Goal: Information Seeking & Learning: Learn about a topic

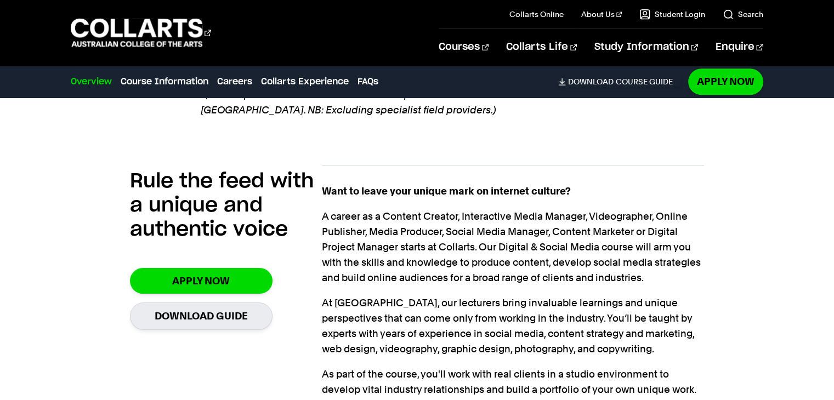
scroll to position [822, 0]
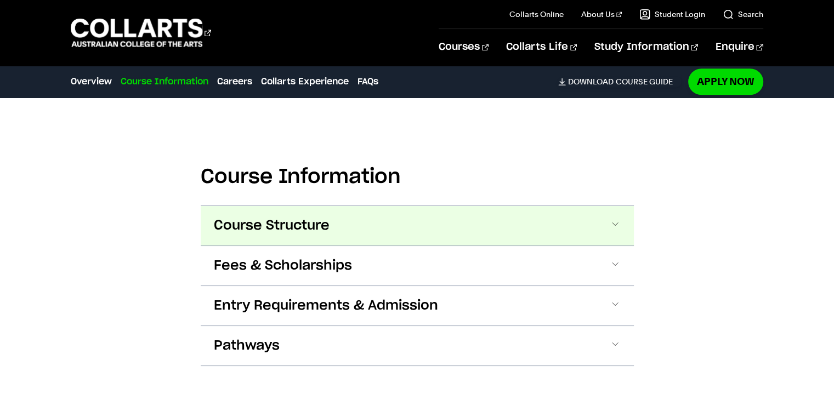
click at [305, 217] on span "Course Structure" at bounding box center [272, 226] width 116 height 18
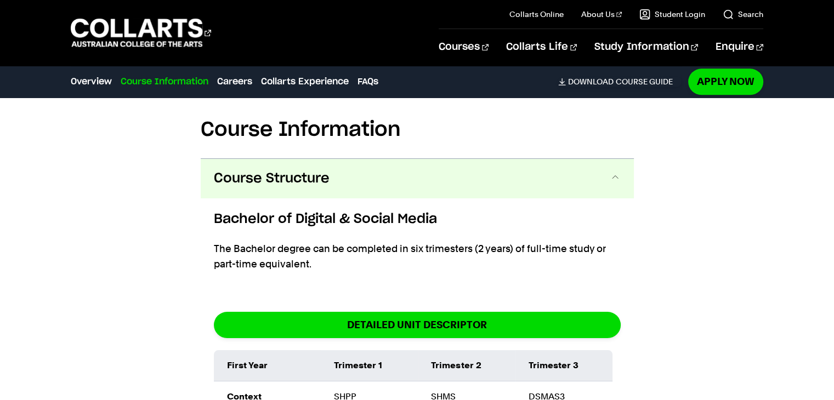
scroll to position [1126, 0]
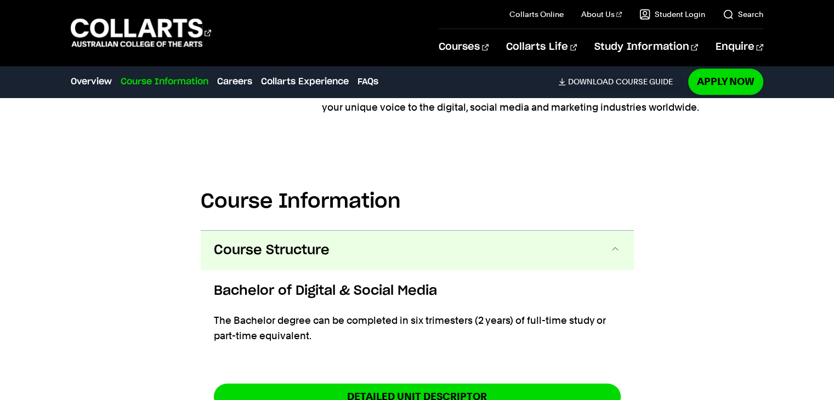
click at [359, 240] on button "Course Structure" at bounding box center [417, 250] width 433 height 39
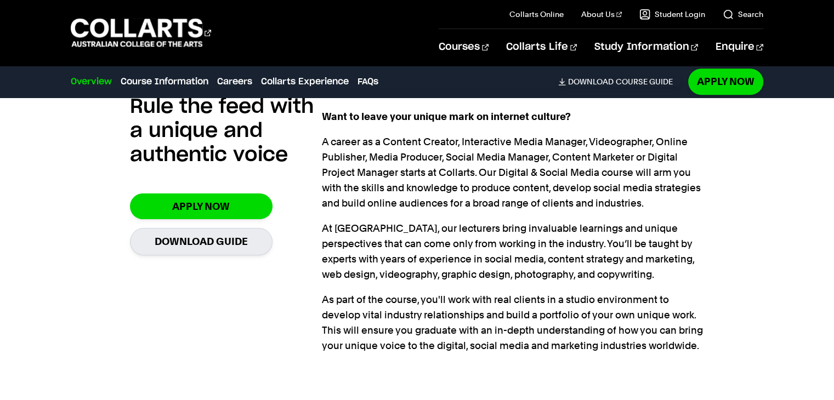
scroll to position [907, 0]
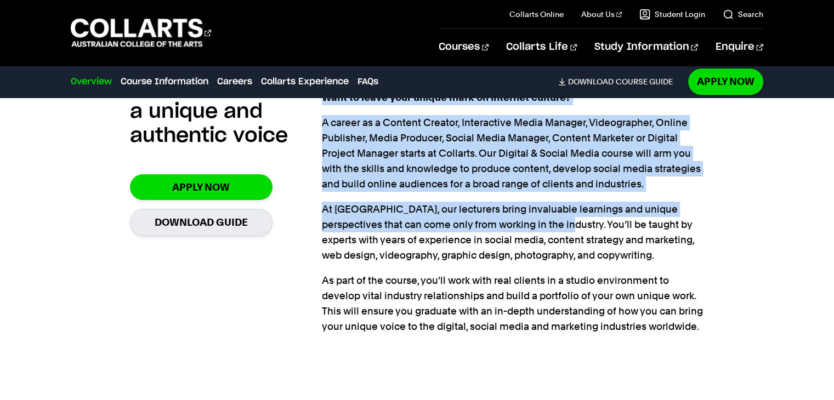
drag, startPoint x: 314, startPoint y: 204, endPoint x: 542, endPoint y: 200, distance: 228.1
click at [540, 200] on section "Rule the feed with a unique and authentic voice Apply Now Download Guide Want t…" at bounding box center [417, 206] width 574 height 304
click at [542, 202] on p "At [GEOGRAPHIC_DATA], our lecturers bring invaluable learnings and unique persp…" at bounding box center [513, 232] width 383 height 61
click at [524, 206] on p "At [GEOGRAPHIC_DATA], our lecturers bring invaluable learnings and unique persp…" at bounding box center [513, 232] width 383 height 61
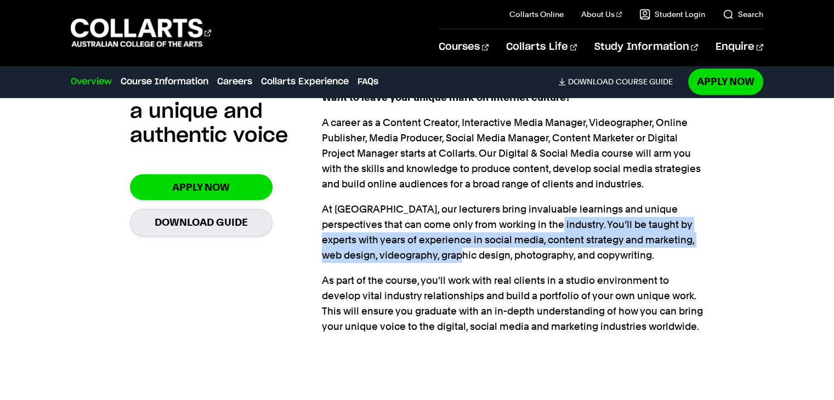
drag, startPoint x: 519, startPoint y: 206, endPoint x: 476, endPoint y: 231, distance: 50.1
click at [449, 233] on p "At [GEOGRAPHIC_DATA], our lecturers bring invaluable learnings and unique persp…" at bounding box center [513, 232] width 383 height 61
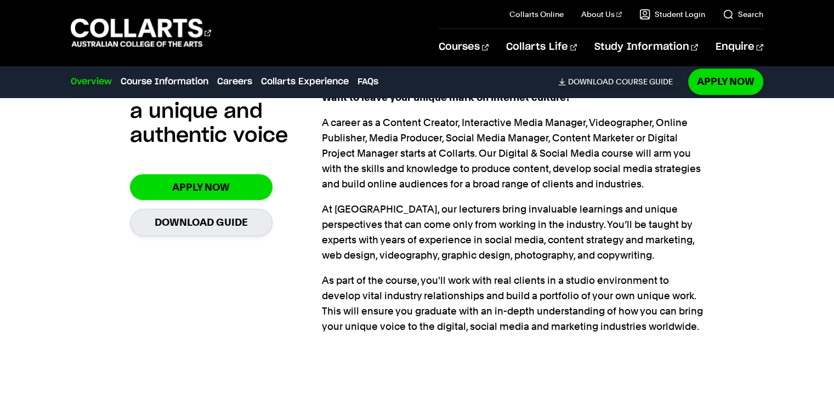
click at [485, 229] on p "At [GEOGRAPHIC_DATA], our lecturers bring invaluable learnings and unique persp…" at bounding box center [513, 232] width 383 height 61
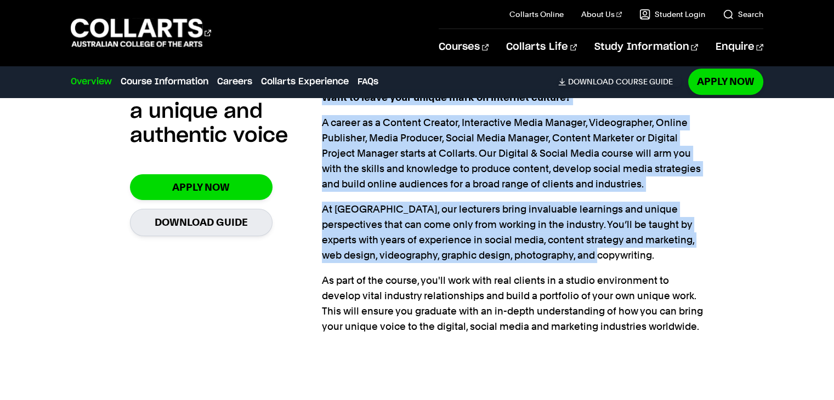
drag, startPoint x: 316, startPoint y: 232, endPoint x: 583, endPoint y: 238, distance: 266.5
click at [583, 238] on section "Rule the feed with a unique and authentic voice Apply Now Download Guide Want t…" at bounding box center [417, 206] width 574 height 304
click at [493, 235] on p "At [GEOGRAPHIC_DATA], our lecturers bring invaluable learnings and unique persp…" at bounding box center [513, 232] width 383 height 61
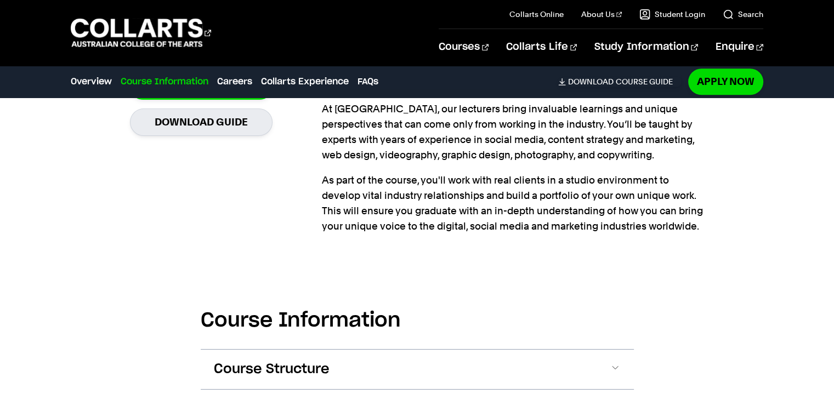
scroll to position [962, 0]
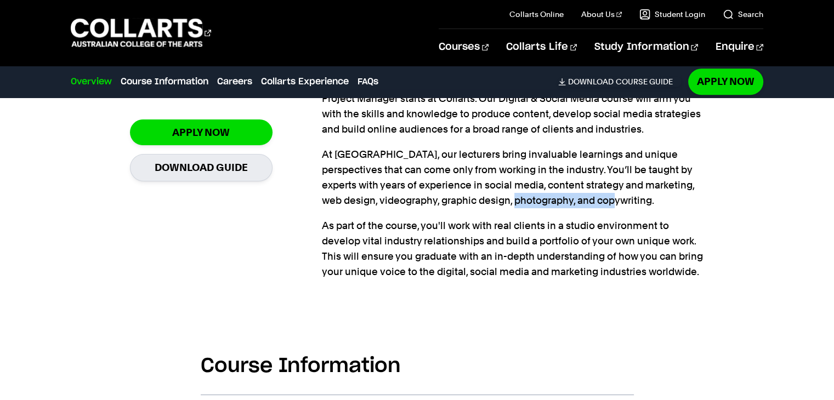
drag, startPoint x: 509, startPoint y: 172, endPoint x: 246, endPoint y: 187, distance: 263.1
click at [640, 181] on p "At [GEOGRAPHIC_DATA], our lecturers bring invaluable learnings and unique persp…" at bounding box center [513, 177] width 383 height 61
click at [300, 199] on div "Rule the feed with a unique and authentic voice Apply Now Download Guide" at bounding box center [226, 150] width 192 height 269
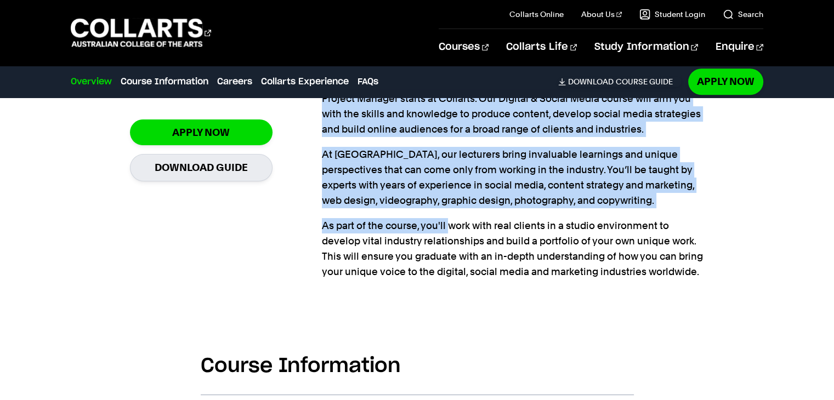
drag, startPoint x: 305, startPoint y: 206, endPoint x: 453, endPoint y: 209, distance: 148.0
click at [453, 209] on section "Rule the feed with a unique and authentic voice Apply Now Download Guide Want t…" at bounding box center [417, 151] width 574 height 304
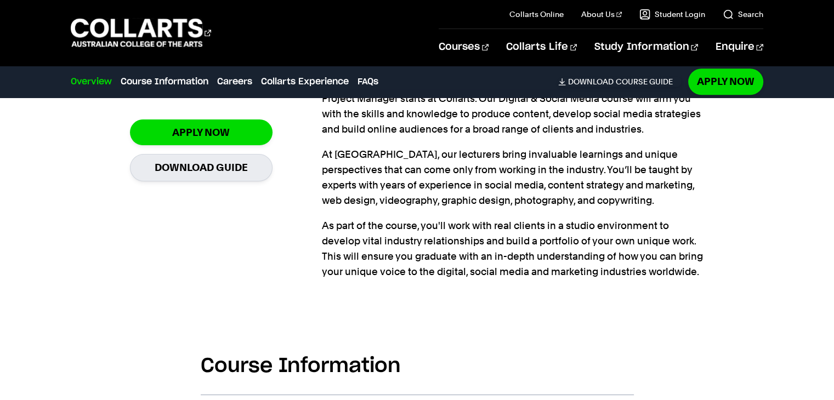
click at [447, 218] on p "As part of the course, you'll work with real clients in a studio environment to…" at bounding box center [513, 248] width 383 height 61
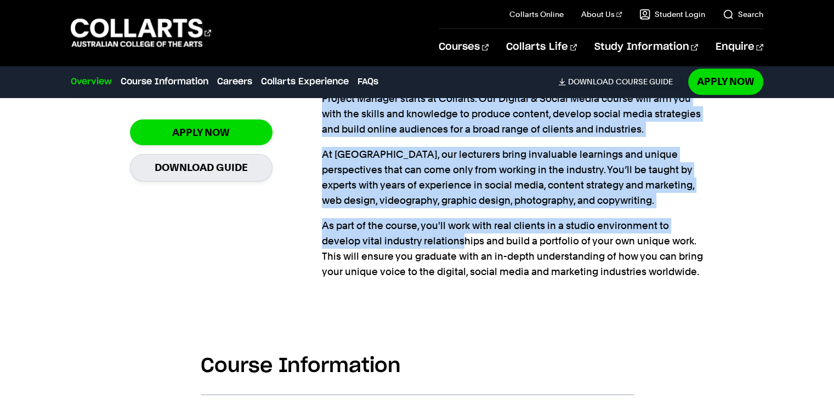
drag, startPoint x: 292, startPoint y: 215, endPoint x: 463, endPoint y: 221, distance: 170.6
click at [463, 221] on section "Rule the feed with a unique and authentic voice Apply Now Download Guide Want t…" at bounding box center [417, 151] width 574 height 304
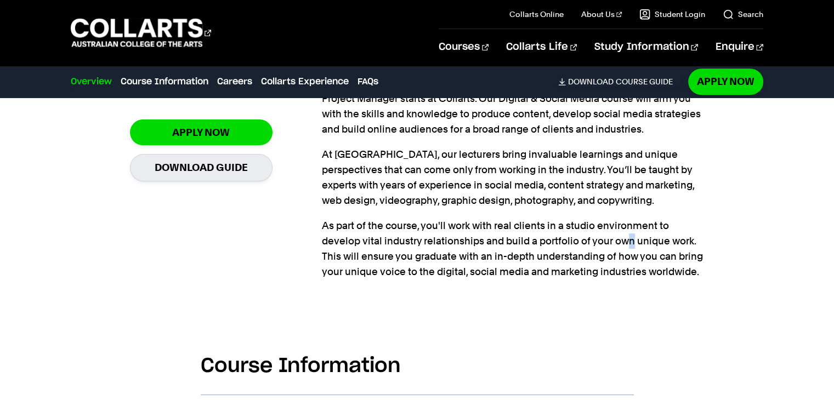
click at [629, 218] on p "As part of the course, you'll work with real clients in a studio environment to…" at bounding box center [513, 248] width 383 height 61
drag, startPoint x: 349, startPoint y: 229, endPoint x: 375, endPoint y: 229, distance: 26.3
click at [349, 229] on p "As part of the course, you'll work with real clients in a studio environment to…" at bounding box center [513, 248] width 383 height 61
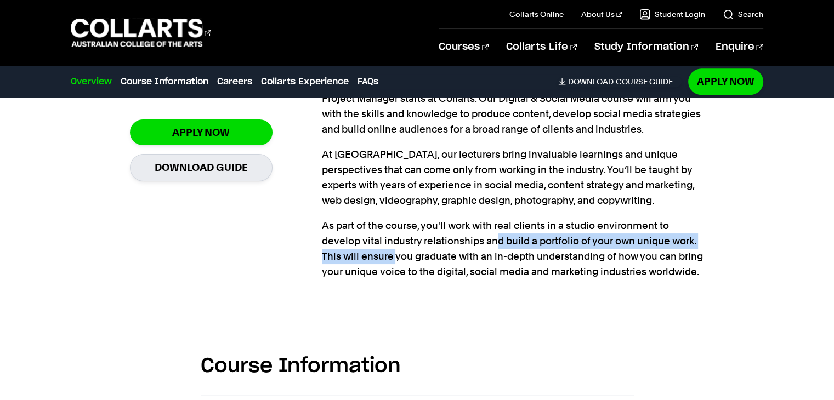
drag, startPoint x: 399, startPoint y: 226, endPoint x: 550, endPoint y: 223, distance: 151.3
click at [498, 226] on p "As part of the course, you'll work with real clients in a studio environment to…" at bounding box center [513, 248] width 383 height 61
click at [559, 220] on p "As part of the course, you'll work with real clients in a studio environment to…" at bounding box center [513, 248] width 383 height 61
click at [593, 220] on p "As part of the course, you'll work with real clients in a studio environment to…" at bounding box center [513, 248] width 383 height 61
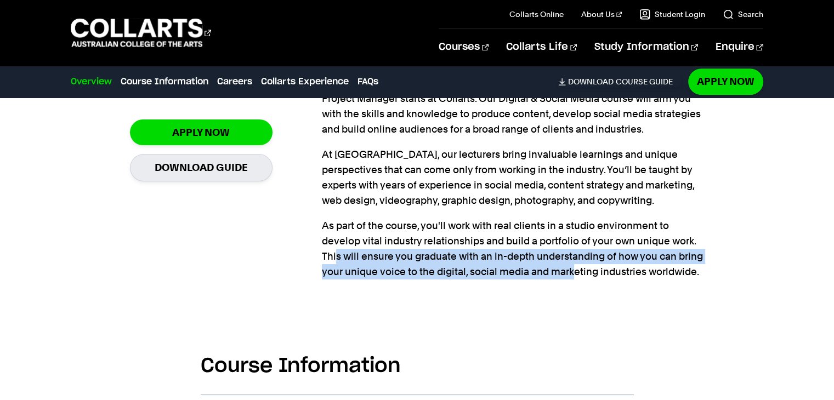
drag, startPoint x: 337, startPoint y: 227, endPoint x: 555, endPoint y: 260, distance: 220.1
click at [571, 260] on div "Want to leave your unique mark on internet culture? A career as a Content Creat…" at bounding box center [513, 150] width 383 height 269
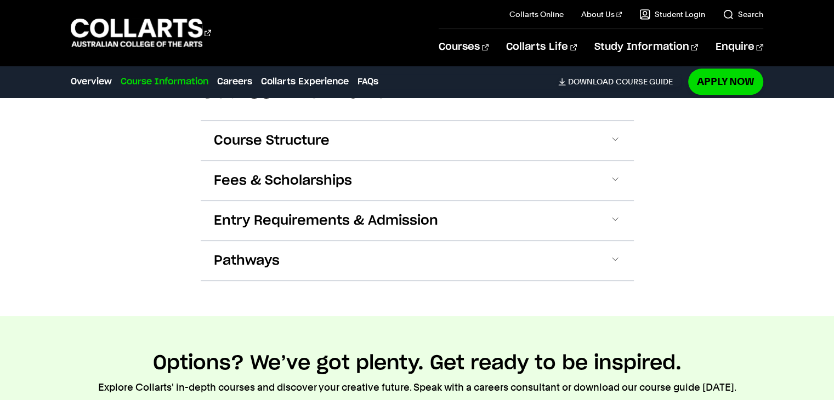
scroll to position [1181, 0]
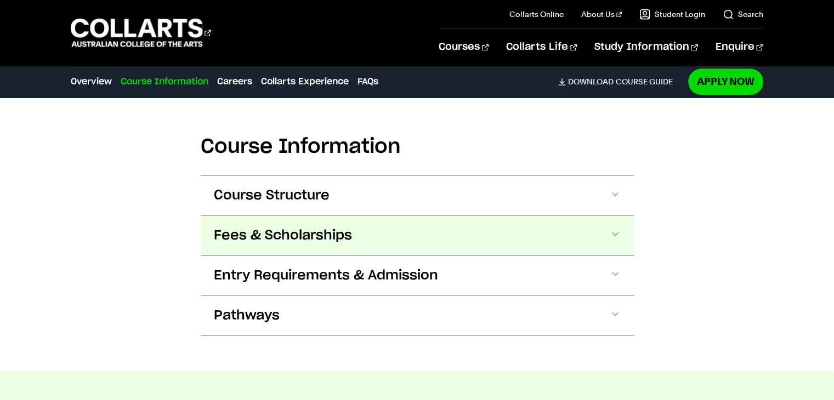
click at [300, 223] on button "Fees & Scholarships" at bounding box center [417, 235] width 433 height 39
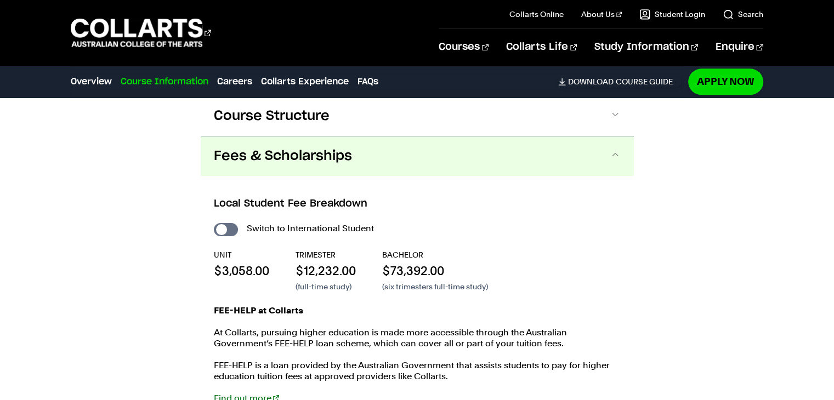
scroll to position [1276, 0]
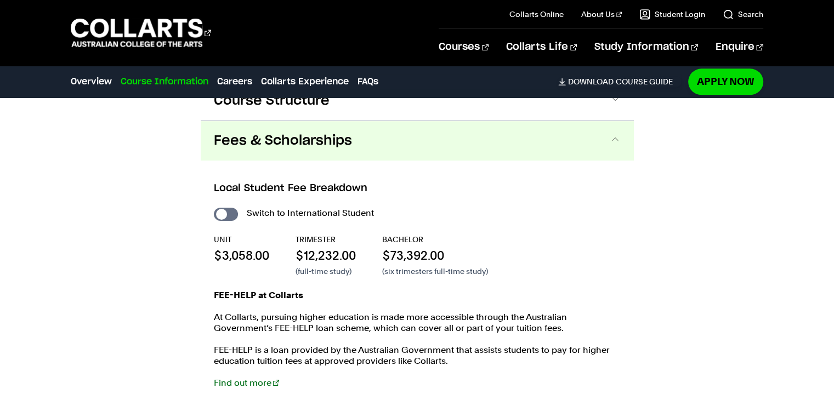
click at [294, 132] on span "Fees & Scholarships" at bounding box center [283, 141] width 138 height 18
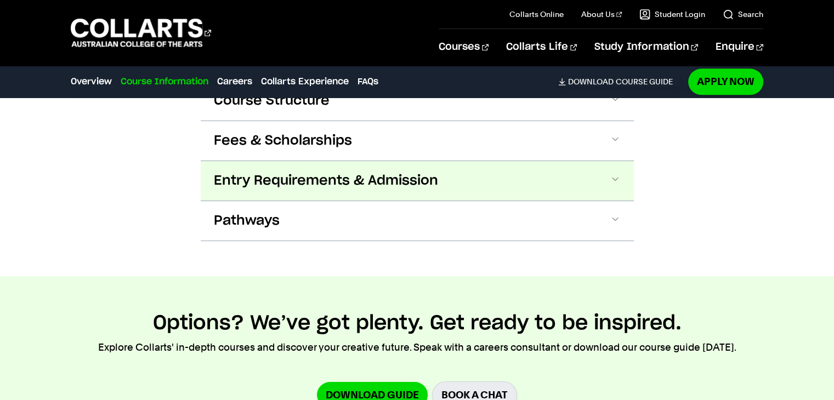
click at [272, 172] on span "Entry Requirements & Admission" at bounding box center [326, 181] width 224 height 18
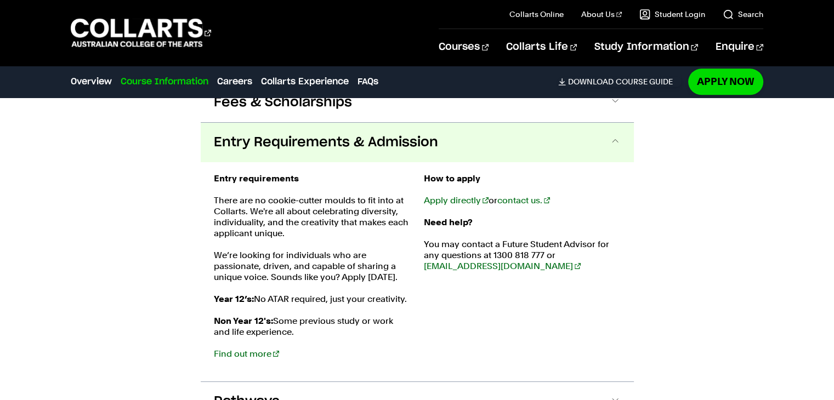
scroll to position [1316, 0]
click at [301, 133] on span "Entry Requirements & Admission" at bounding box center [326, 142] width 224 height 18
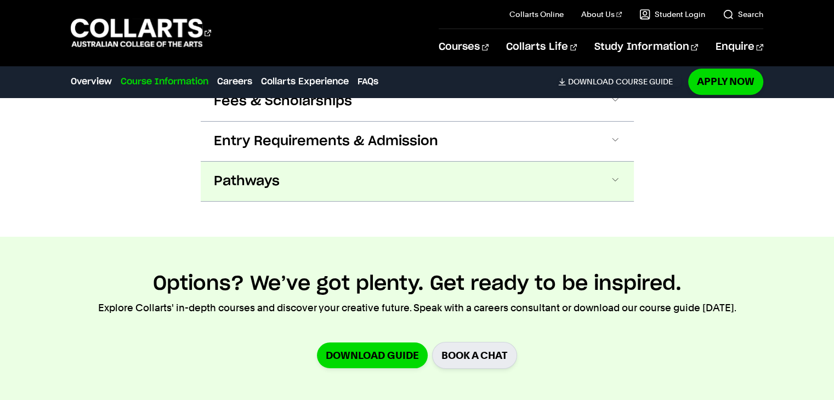
click at [281, 166] on button "Pathways" at bounding box center [417, 181] width 433 height 39
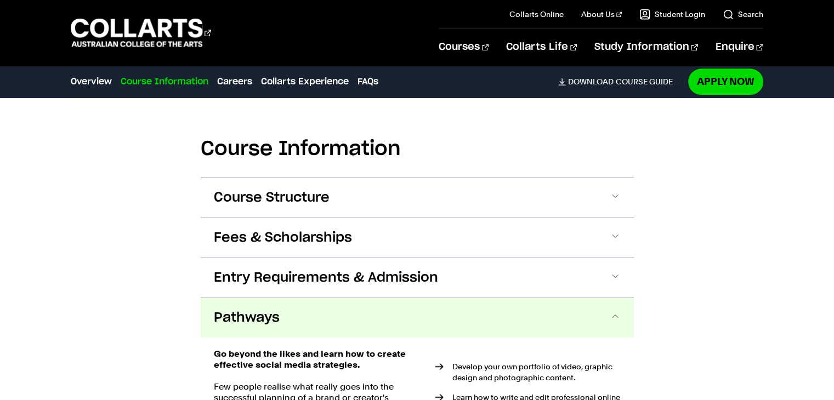
scroll to position [1246, 0]
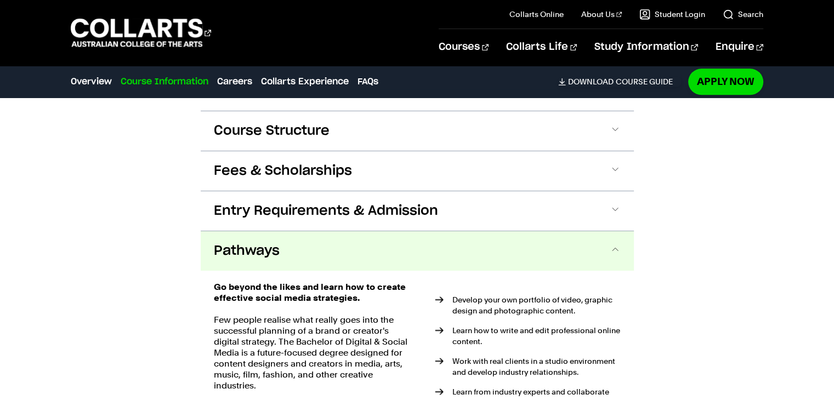
click at [447, 231] on button "Pathways" at bounding box center [417, 250] width 433 height 39
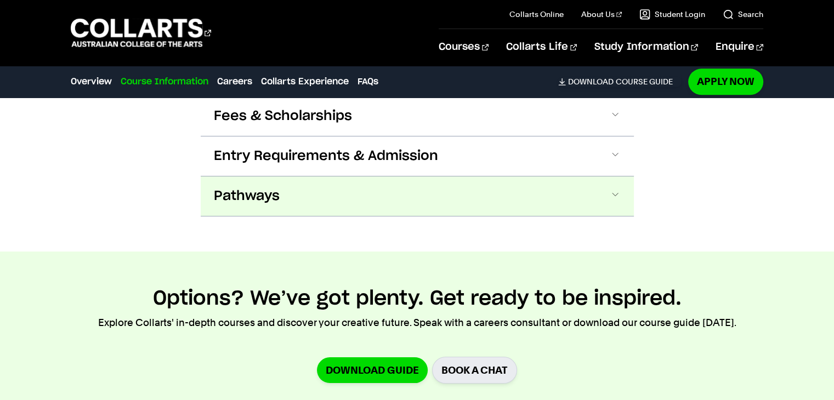
click at [556, 177] on button "Pathways" at bounding box center [417, 196] width 433 height 39
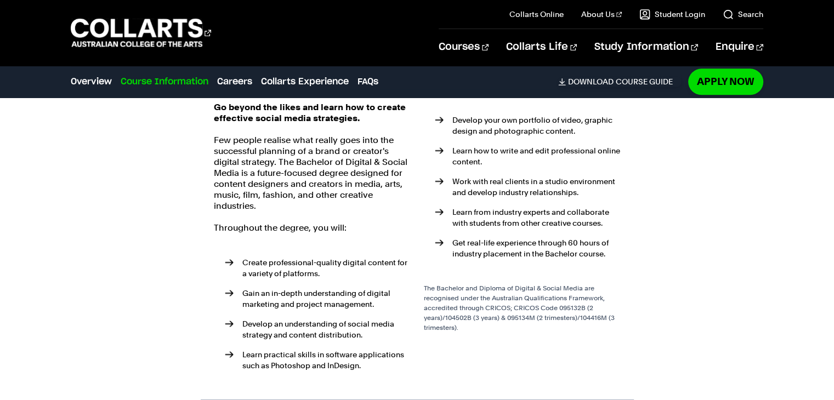
scroll to position [1301, 0]
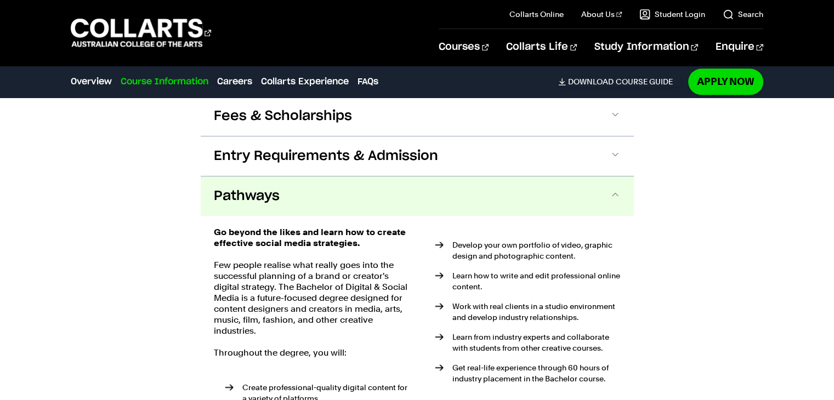
click at [379, 177] on button "Pathways" at bounding box center [417, 196] width 433 height 39
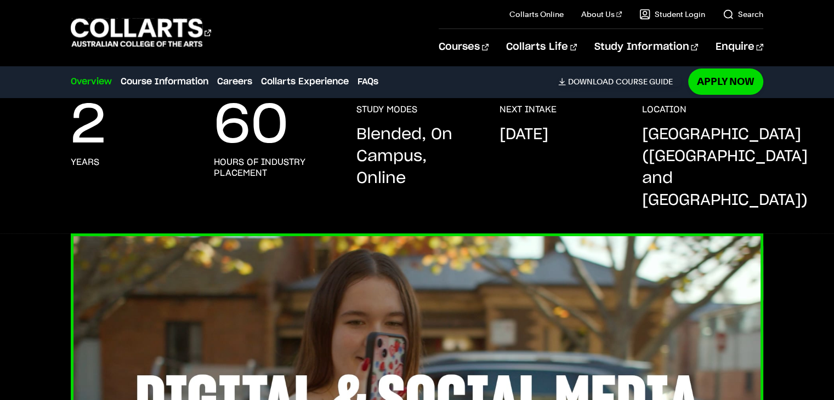
scroll to position [0, 0]
